Goal: Task Accomplishment & Management: Complete application form

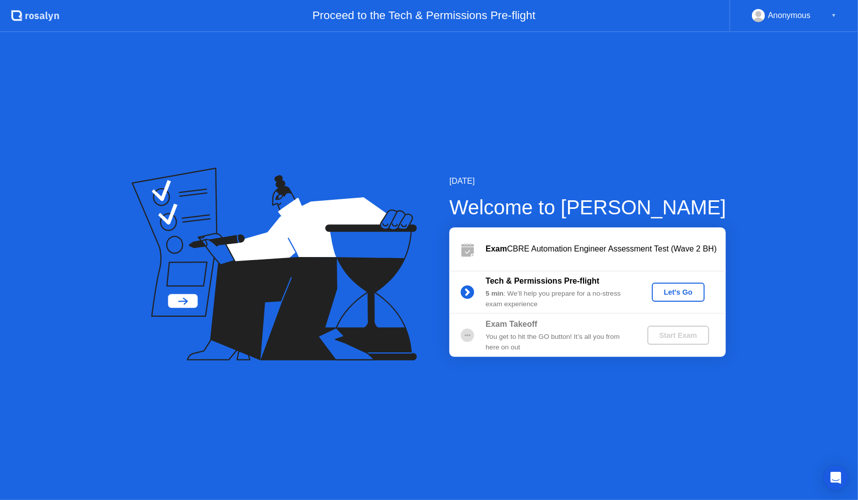
click at [676, 289] on div "Let's Go" at bounding box center [678, 292] width 45 height 8
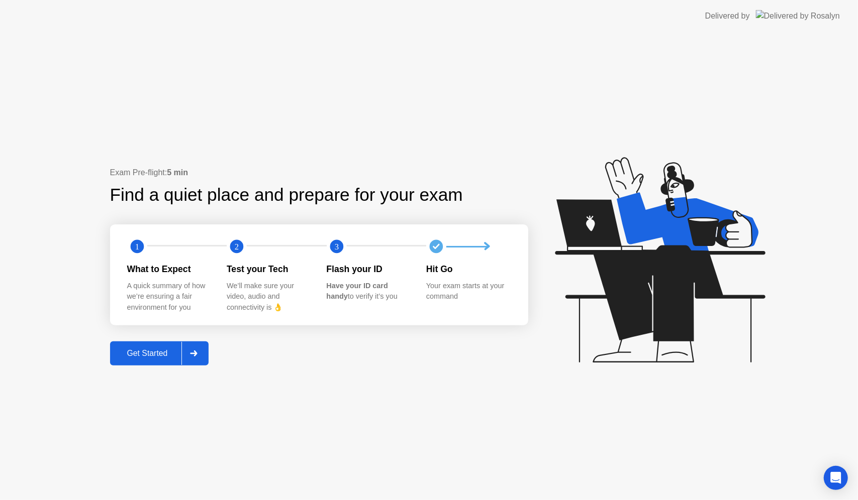
click at [197, 350] on div at bounding box center [193, 353] width 24 height 23
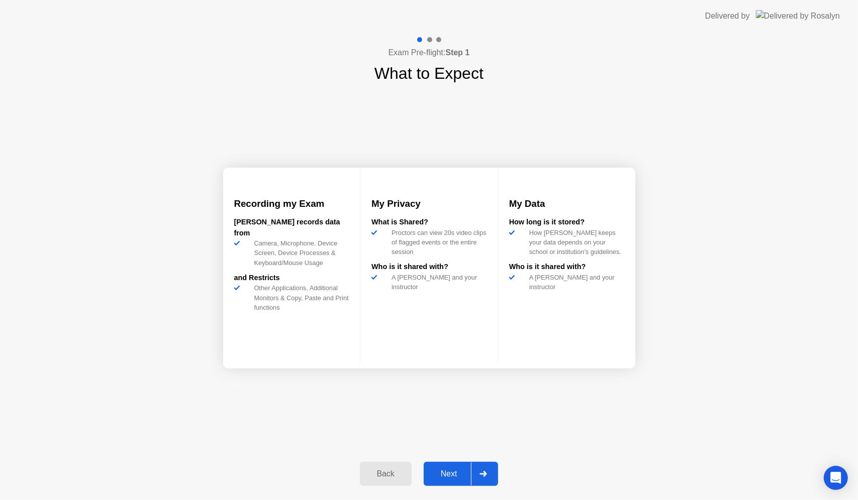
click at [486, 471] on div at bounding box center [483, 474] width 24 height 23
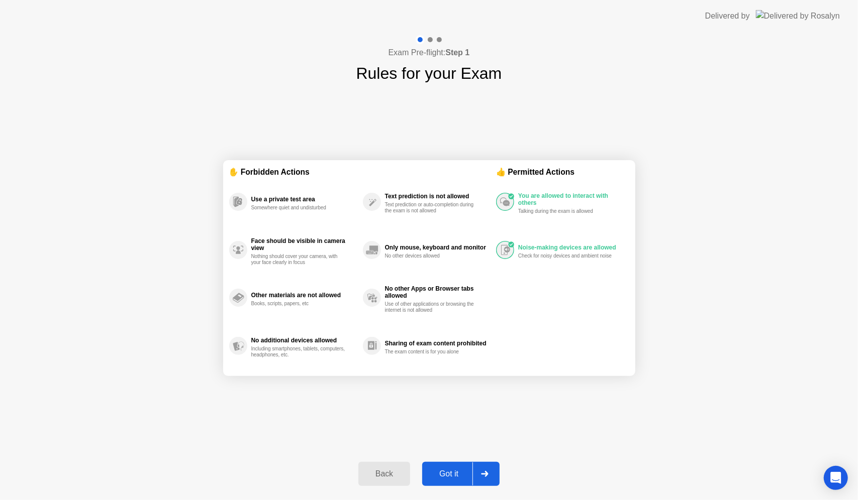
click at [482, 474] on icon at bounding box center [484, 474] width 7 height 6
select select "**********"
select select "*******"
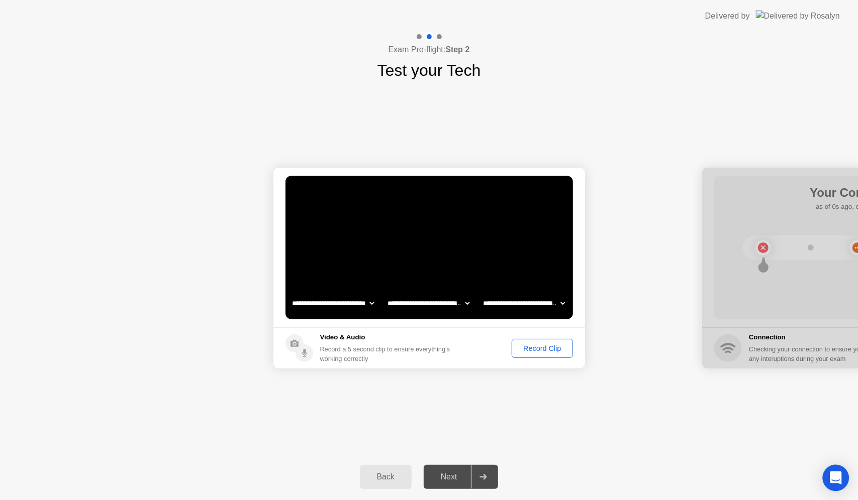
click at [826, 476] on div "Open Intercom Messenger" at bounding box center [835, 478] width 27 height 27
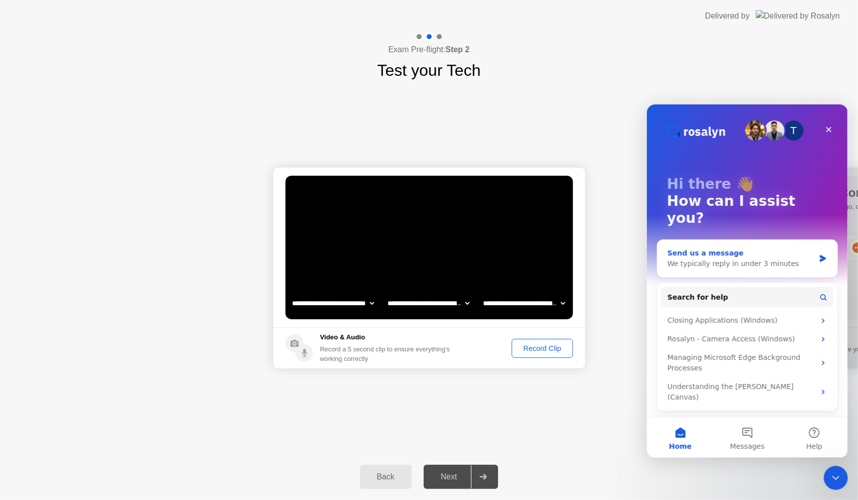
click at [689, 258] on div "We typically reply in under 3 minutes" at bounding box center [740, 263] width 147 height 11
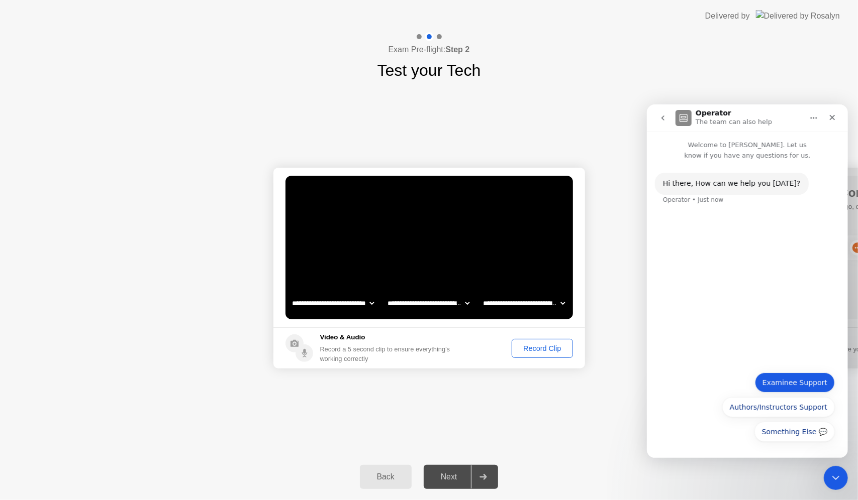
click at [797, 387] on button "Examinee Support" at bounding box center [794, 382] width 80 height 20
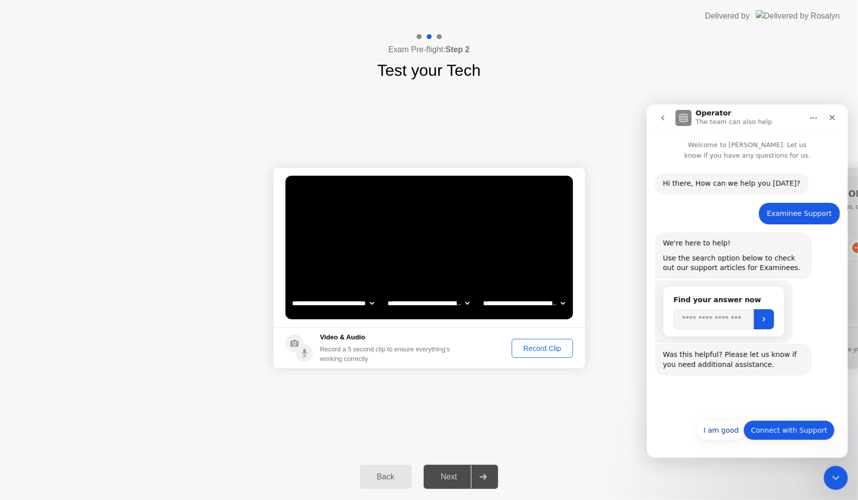
click at [764, 422] on button "Connect with Support" at bounding box center [787, 430] width 91 height 20
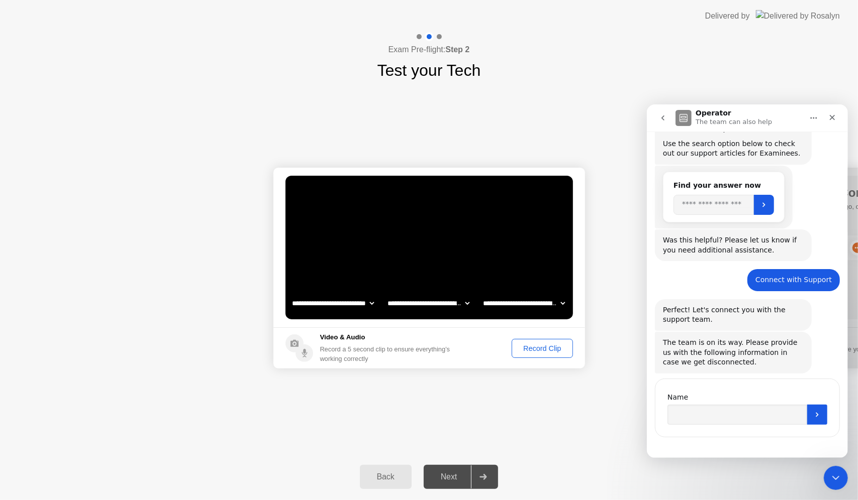
scroll to position [120, 0]
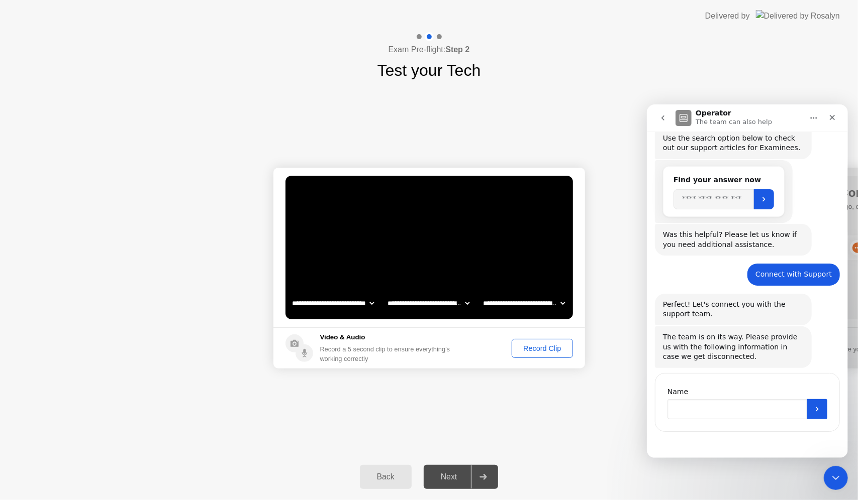
click at [695, 411] on input "Name" at bounding box center [737, 409] width 140 height 20
type input "********"
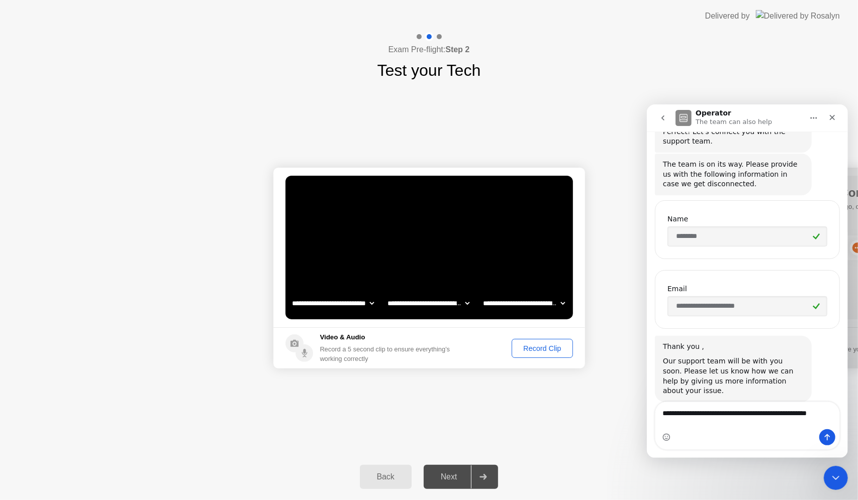
scroll to position [303, 0]
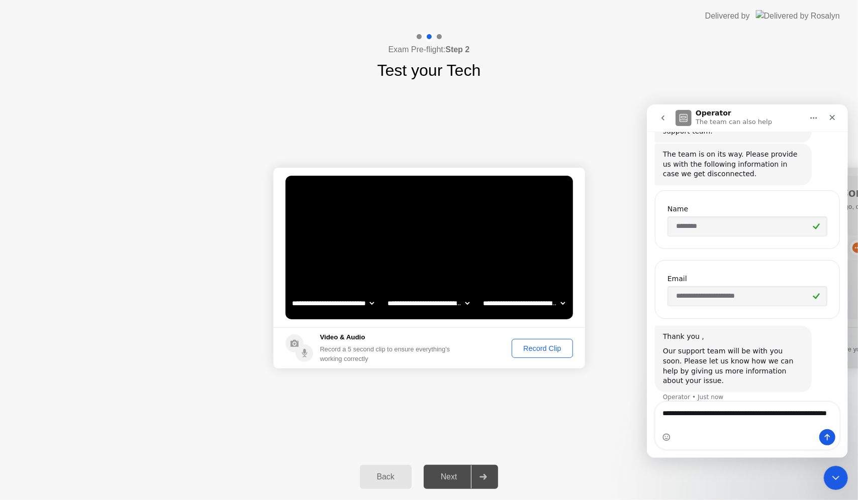
type textarea "**********"
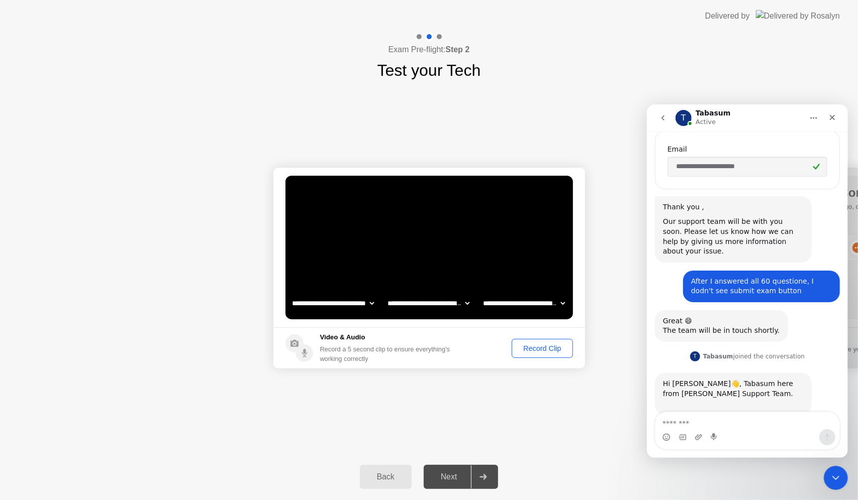
scroll to position [445, 0]
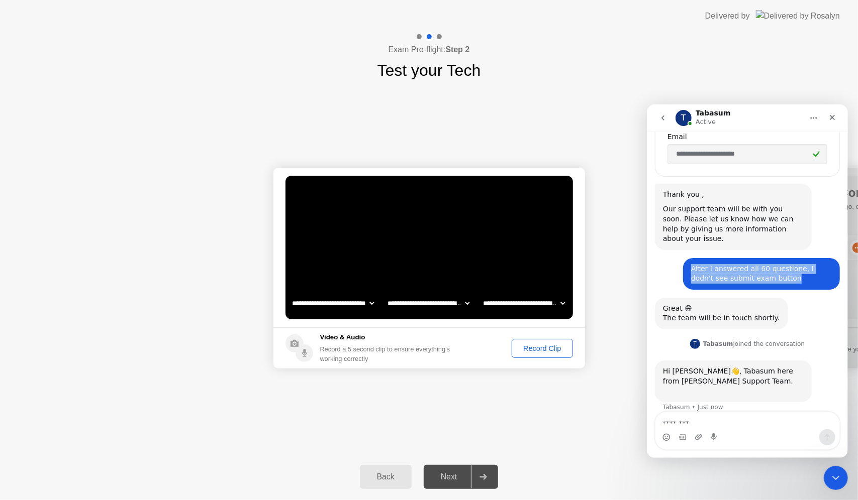
drag, startPoint x: 688, startPoint y: 256, endPoint x: 785, endPoint y: 270, distance: 98.0
click at [785, 270] on div "After I answered all 60 questione, I dodn't see submit exam button" at bounding box center [760, 274] width 141 height 20
copy div "After I answered all 60 questione, I dodn't see submit exam button"
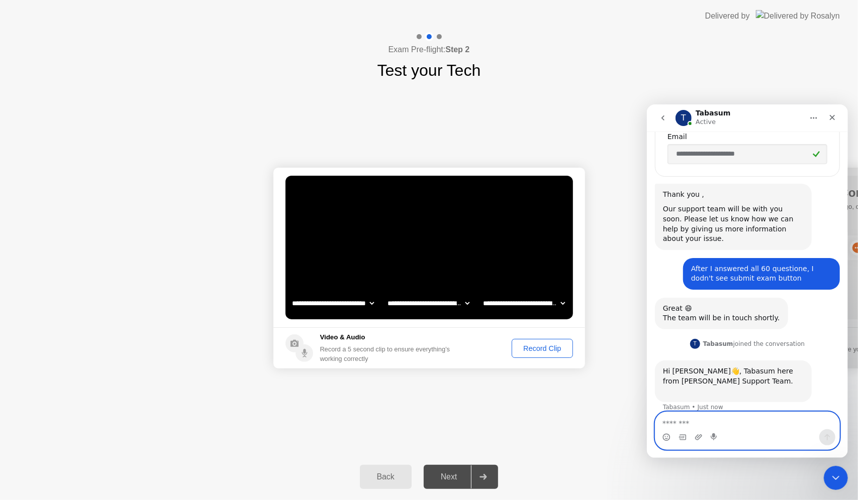
click at [712, 414] on textarea "Message…" at bounding box center [747, 420] width 184 height 17
paste textarea "**********"
type textarea "*"
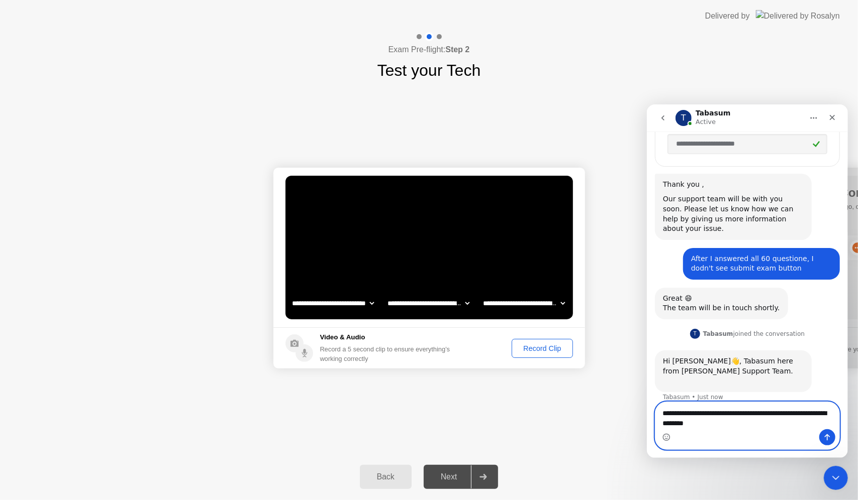
type textarea "**********"
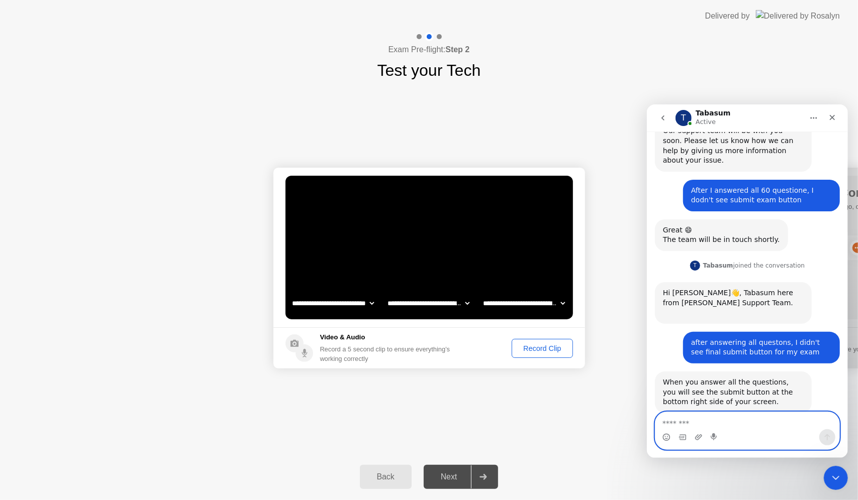
scroll to position [535, 0]
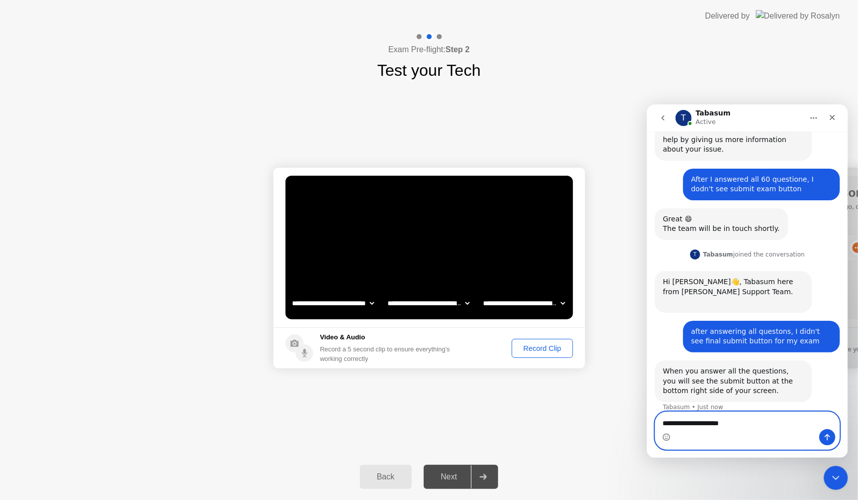
type textarea "**********"
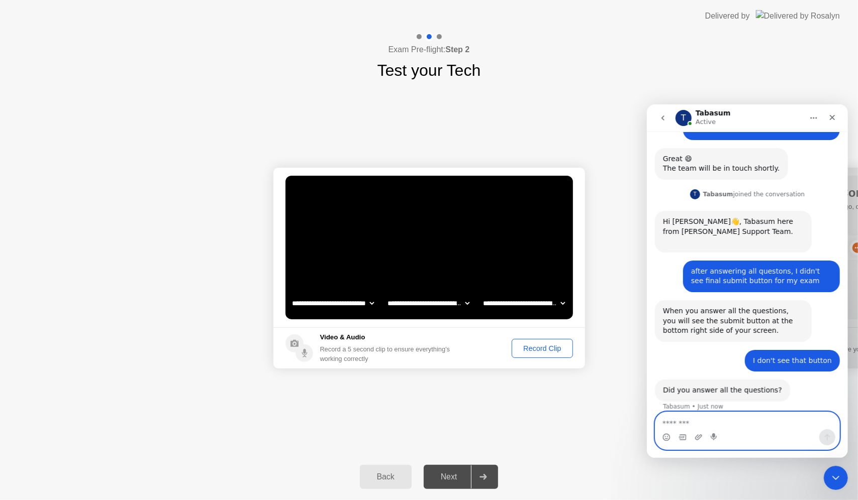
scroll to position [594, 0]
type textarea "***"
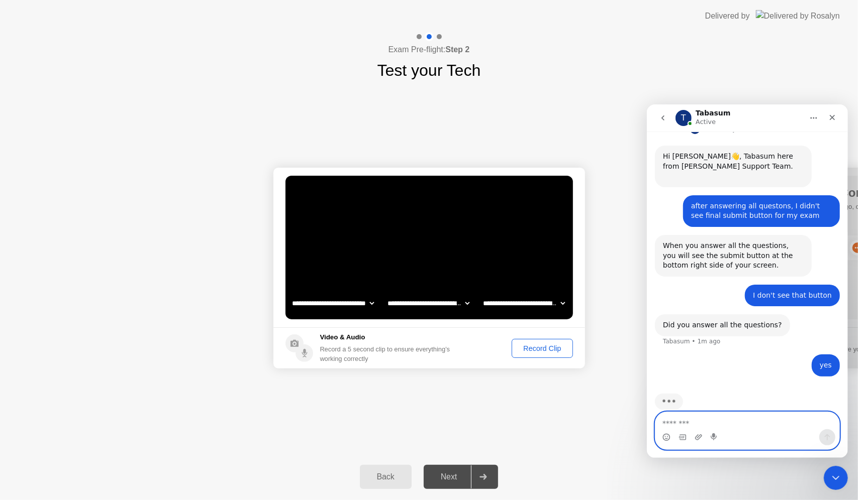
scroll to position [663, 0]
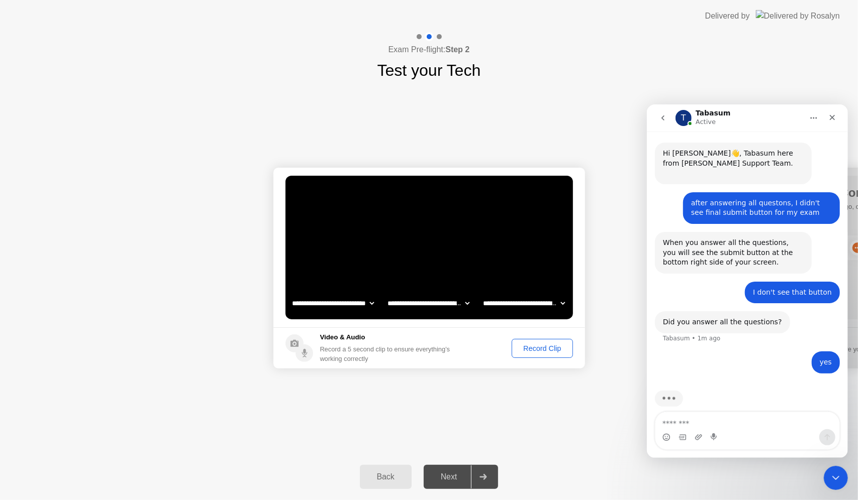
click at [545, 346] on div "Record Clip" at bounding box center [542, 349] width 54 height 8
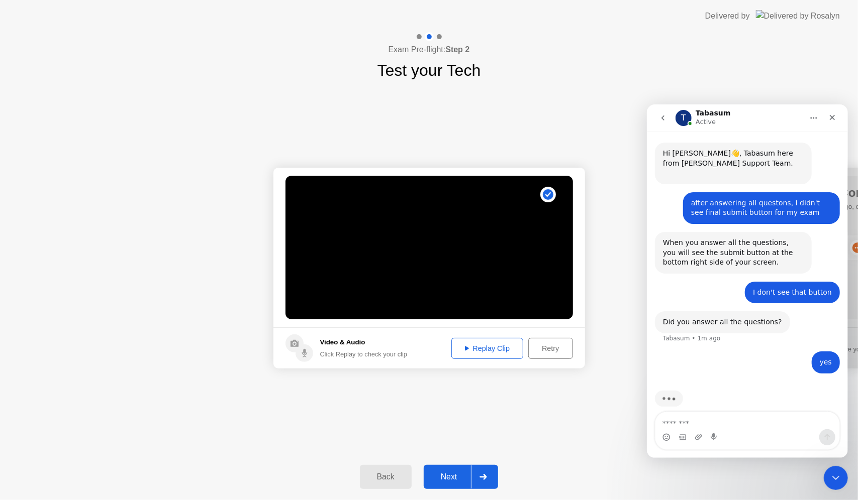
click at [455, 473] on div "Next" at bounding box center [449, 477] width 45 height 9
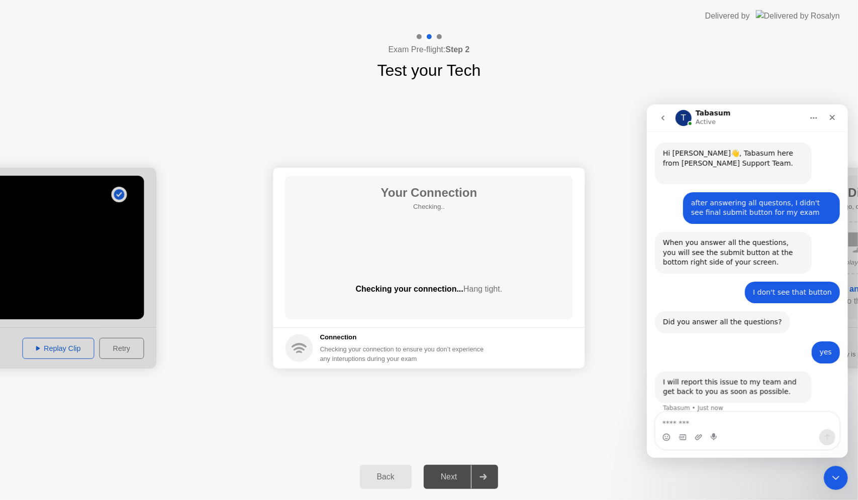
scroll to position [664, 0]
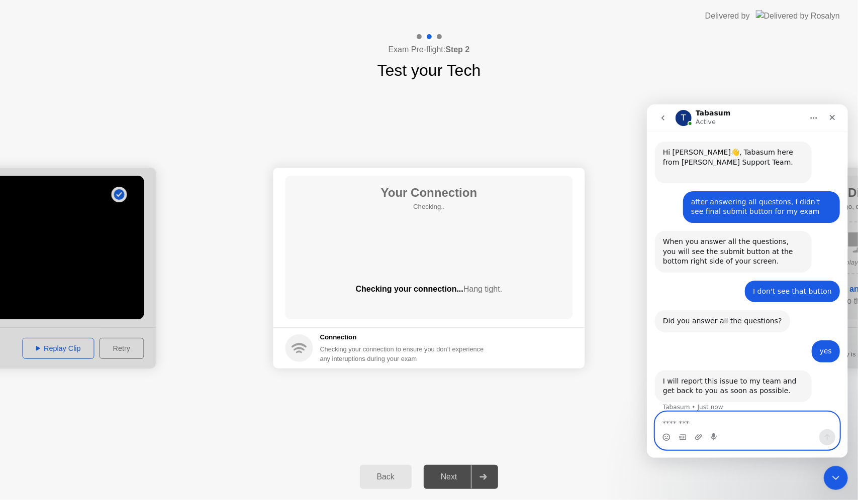
click at [664, 425] on textarea "Message…" at bounding box center [747, 420] width 184 height 17
type textarea "**"
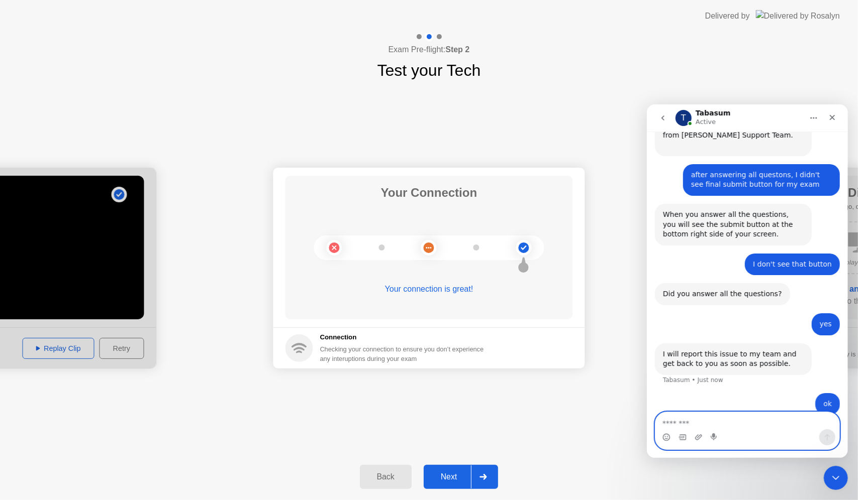
scroll to position [694, 0]
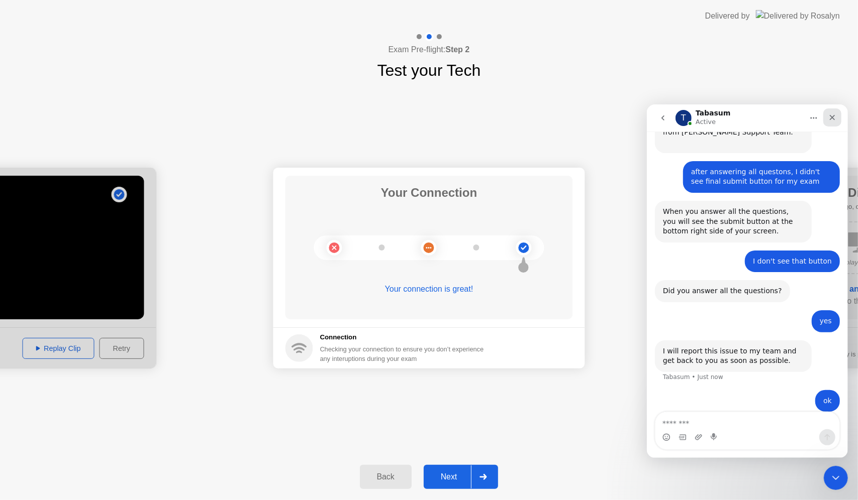
click at [830, 114] on icon "Close" at bounding box center [831, 117] width 8 height 8
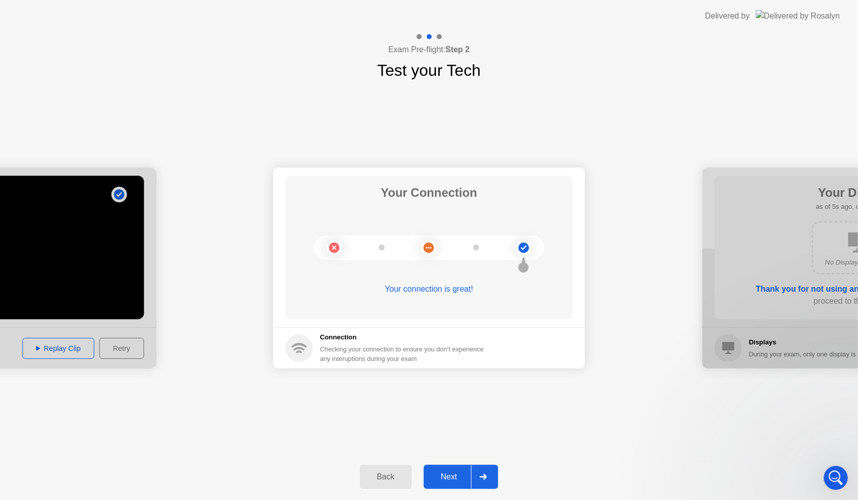
scroll to position [514, 0]
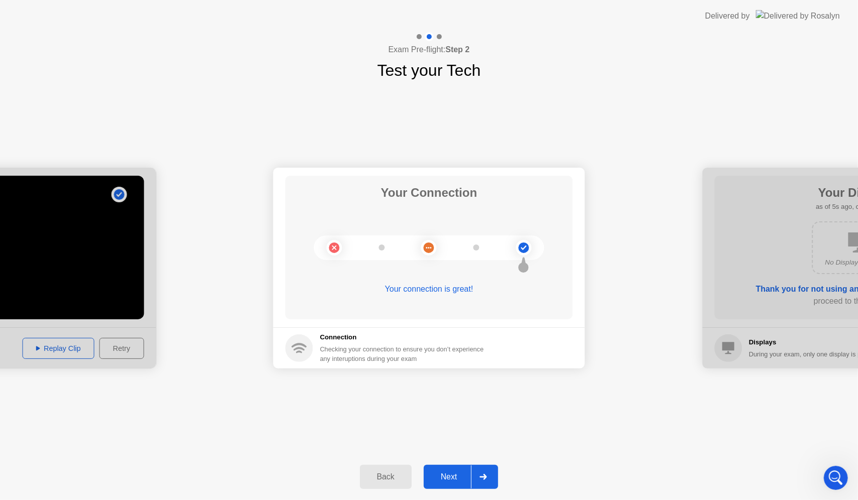
click at [470, 482] on div "Next" at bounding box center [449, 477] width 45 height 9
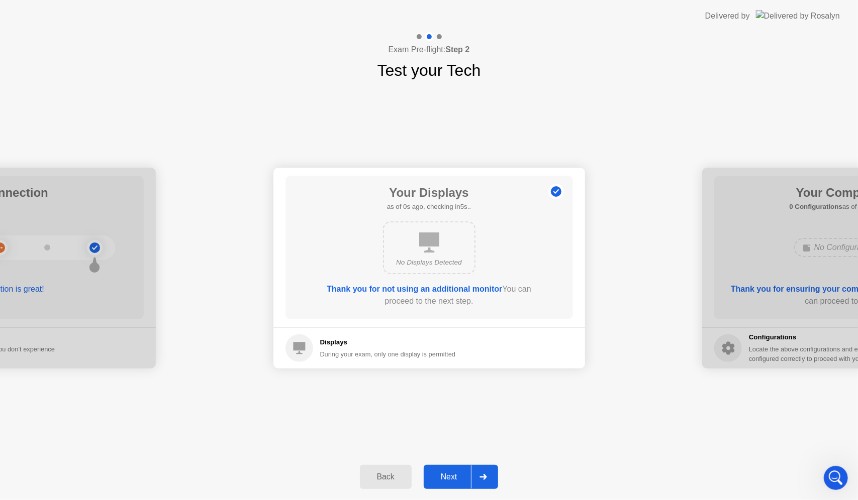
click at [470, 482] on div "Next" at bounding box center [449, 477] width 45 height 9
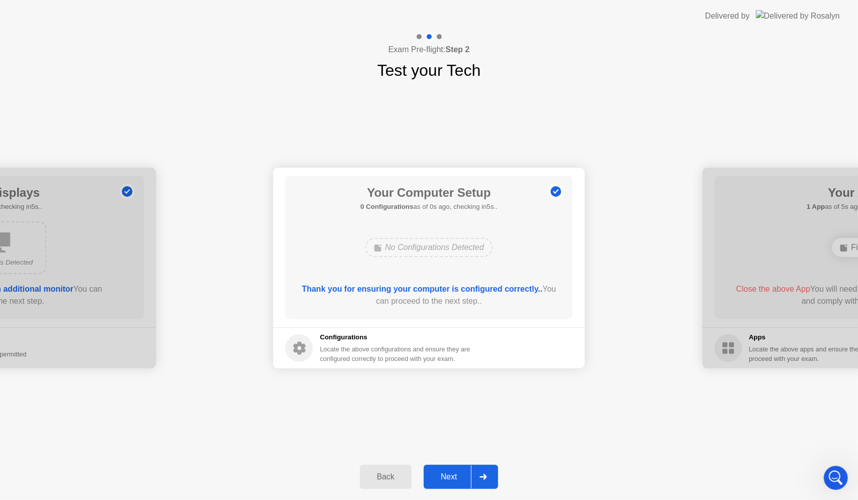
click at [470, 482] on div "Next" at bounding box center [449, 477] width 45 height 9
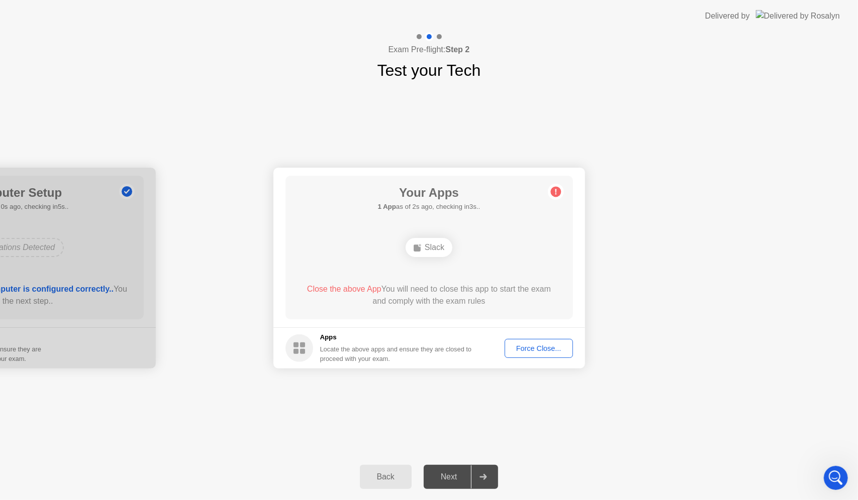
click at [540, 351] on div "Force Close..." at bounding box center [538, 349] width 61 height 8
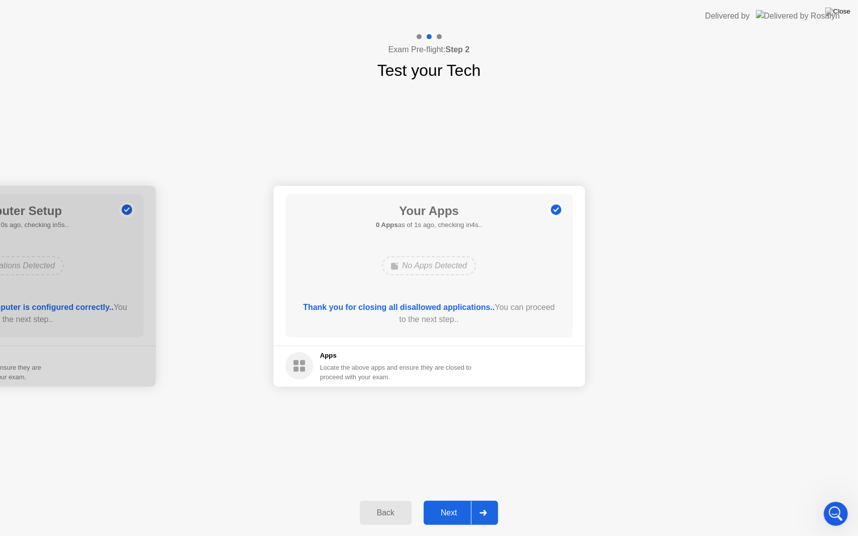
click at [456, 500] on div "Next" at bounding box center [449, 512] width 45 height 9
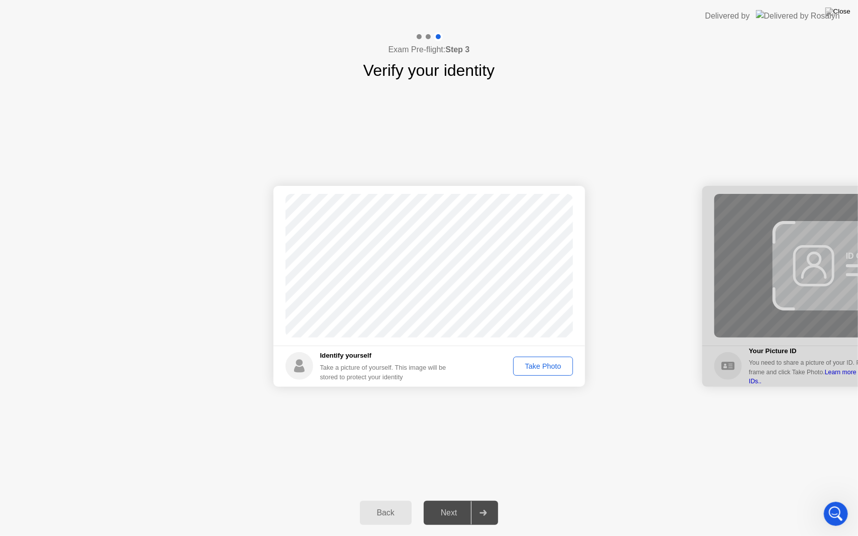
click at [523, 364] on div "Take Photo" at bounding box center [542, 366] width 52 height 8
click at [474, 500] on div at bounding box center [483, 512] width 24 height 23
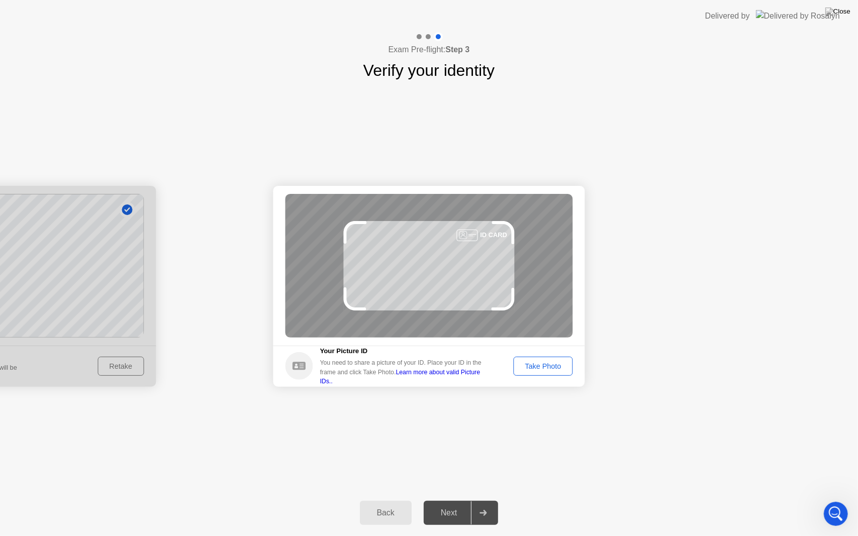
click at [508, 360] on div "Take Photo" at bounding box center [539, 366] width 66 height 19
click at [513, 362] on button "Take Photo" at bounding box center [542, 366] width 59 height 19
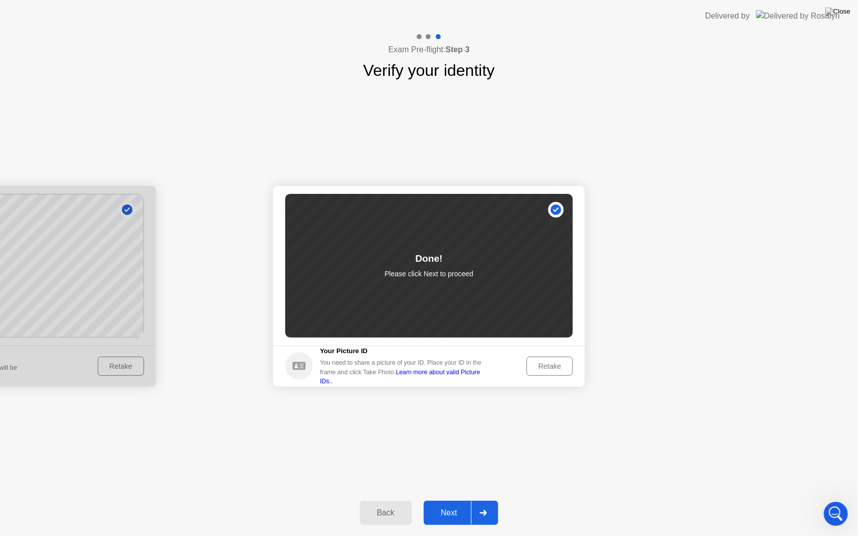
click at [443, 500] on div "Next" at bounding box center [449, 512] width 45 height 9
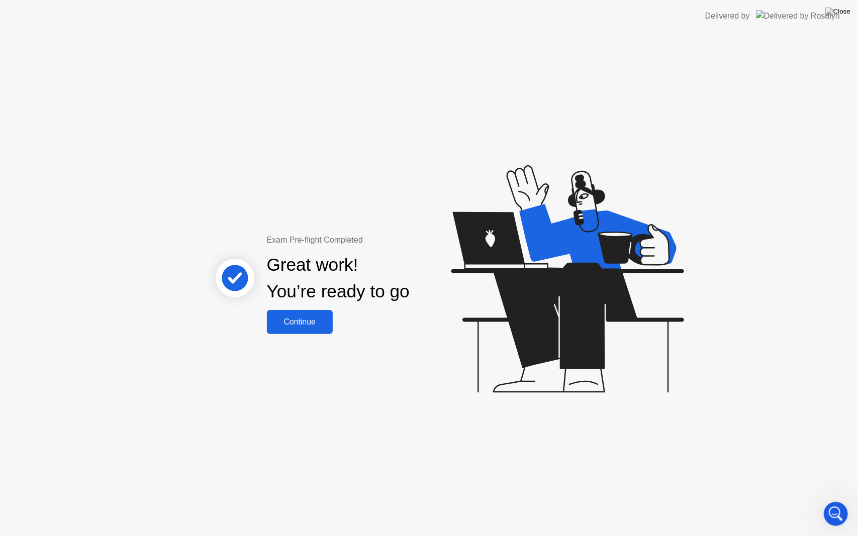
click at [326, 320] on div "Continue" at bounding box center [300, 321] width 60 height 9
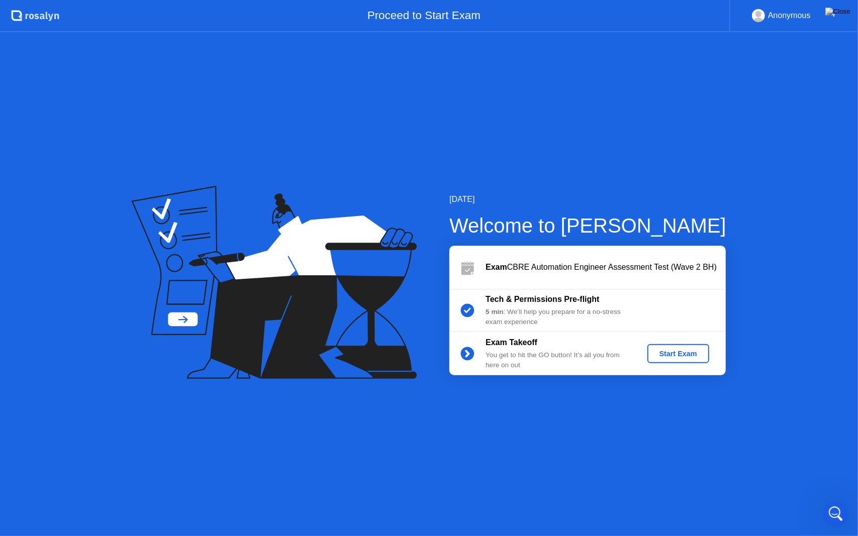
click at [655, 355] on div "Start Exam" at bounding box center [678, 354] width 54 height 8
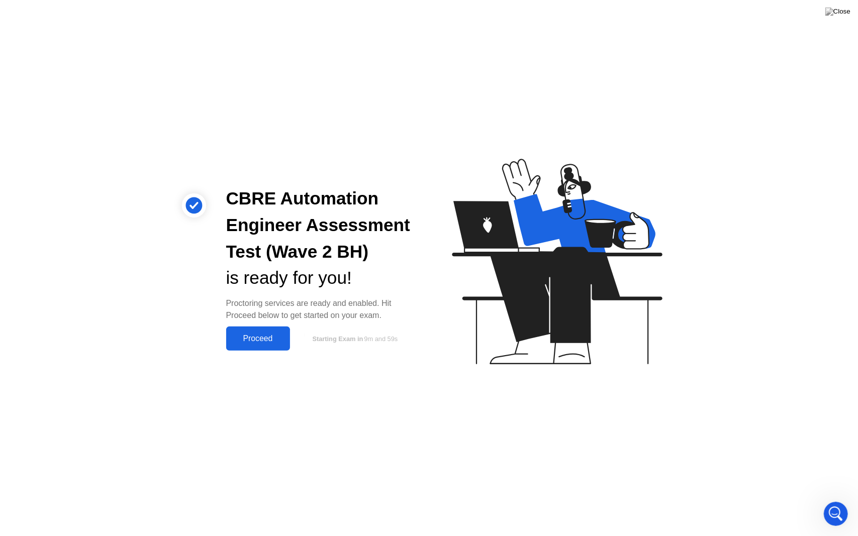
click at [241, 342] on div "Proceed" at bounding box center [258, 338] width 58 height 9
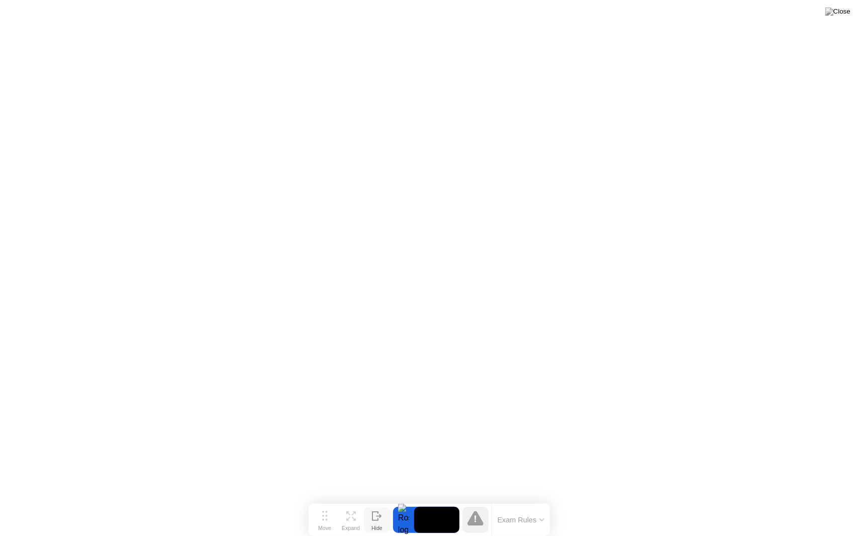
click at [372, 500] on icon at bounding box center [375, 516] width 6 height 9
click at [845, 10] on img at bounding box center [837, 12] width 25 height 8
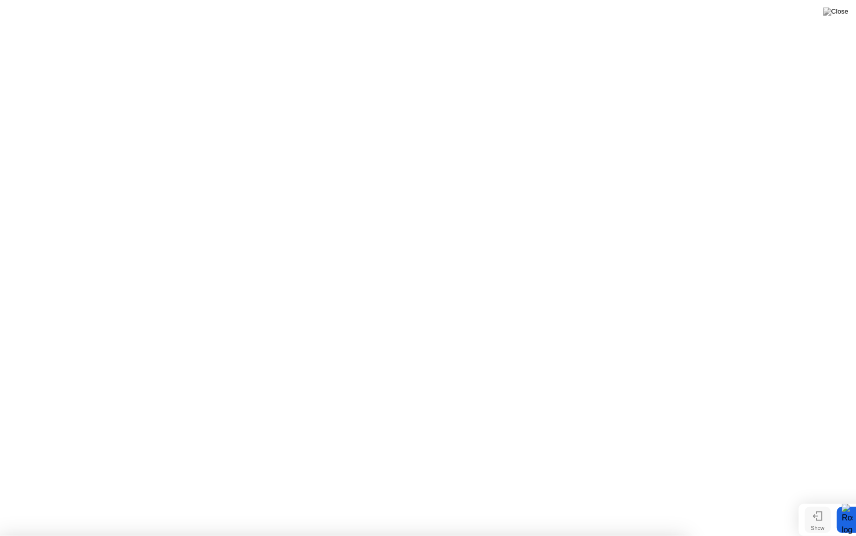
click at [814, 500] on div "Show" at bounding box center [818, 528] width 14 height 6
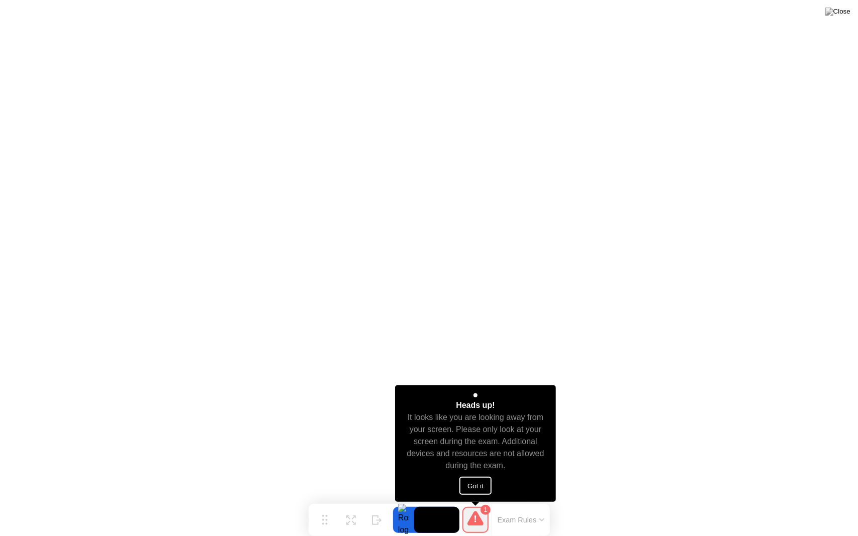
click at [472, 489] on button "Got it" at bounding box center [475, 486] width 32 height 18
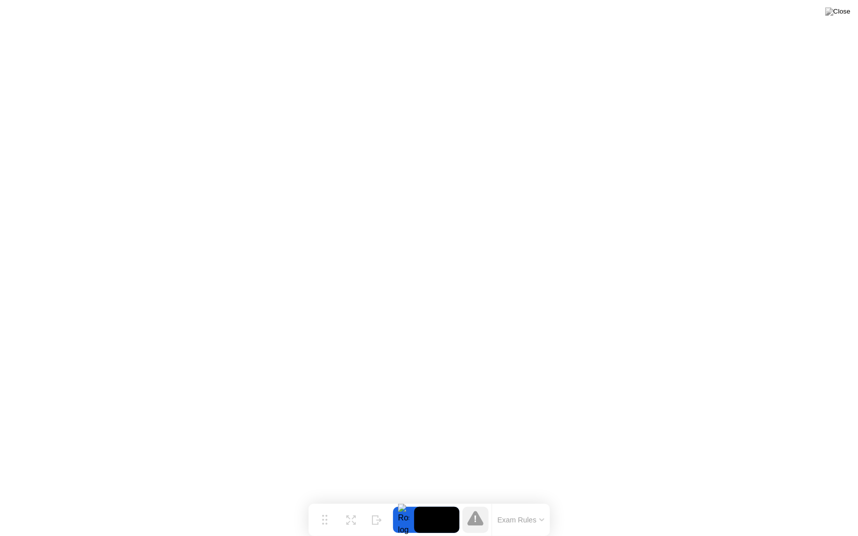
click at [475, 500] on icon at bounding box center [475, 518] width 16 height 15
click at [519, 500] on button "Exam Rules" at bounding box center [520, 519] width 53 height 9
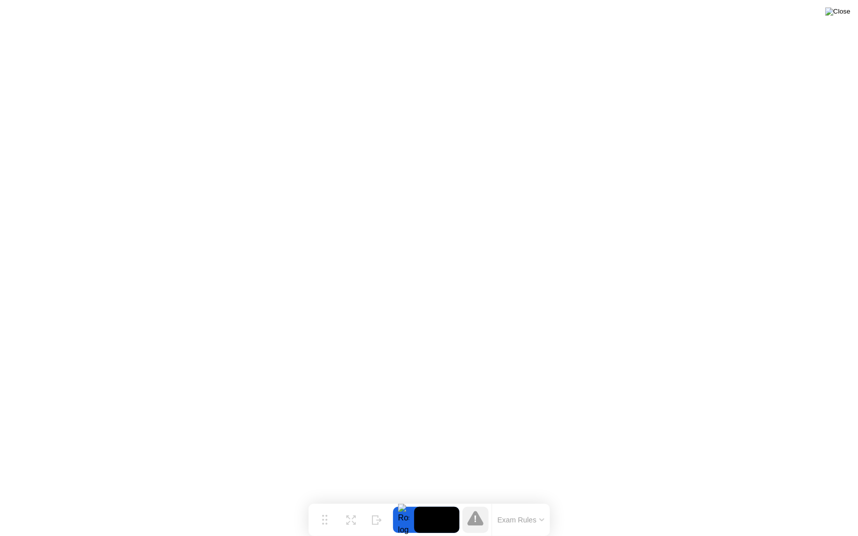
click at [840, 11] on img at bounding box center [837, 12] width 25 height 8
